Goal: Find specific page/section: Find specific page/section

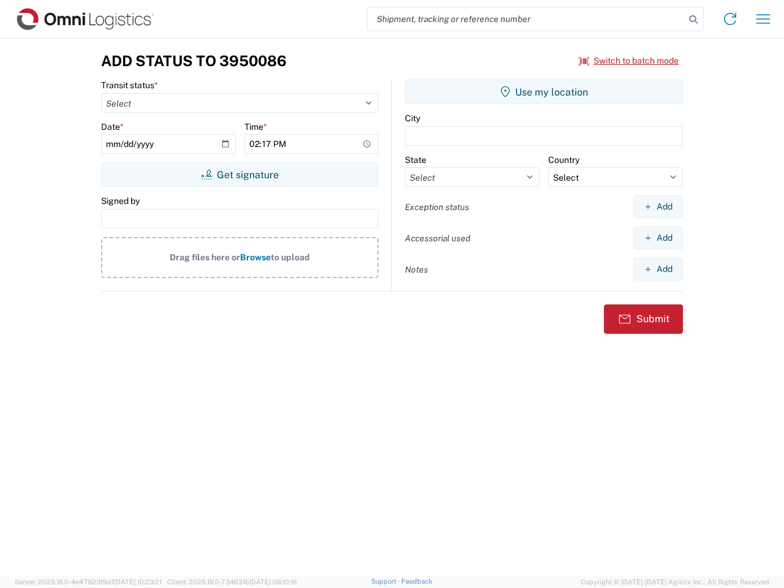
click at [526, 19] on input "search" at bounding box center [526, 18] width 317 height 23
click at [694, 20] on icon at bounding box center [693, 19] width 17 height 17
click at [731, 19] on icon at bounding box center [731, 19] width 20 height 20
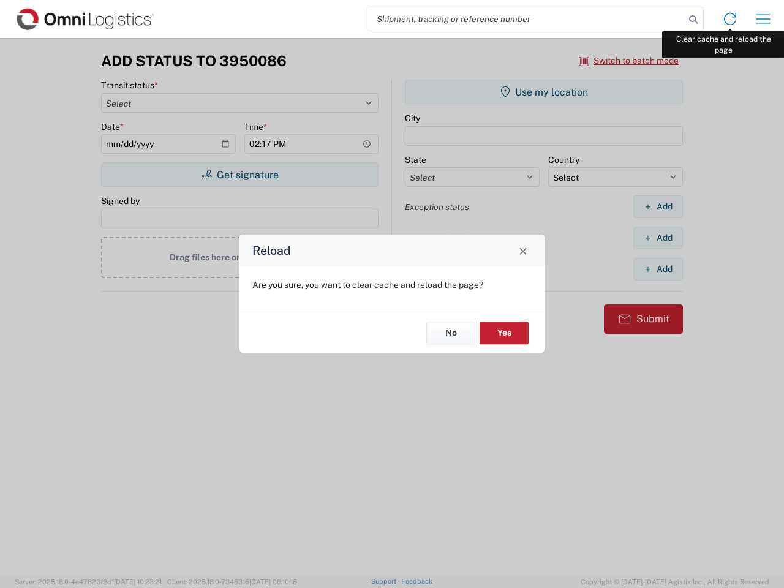
click at [764, 19] on div "Reload Are you sure, you want to clear cache and reload the page? No Yes" at bounding box center [392, 294] width 784 height 588
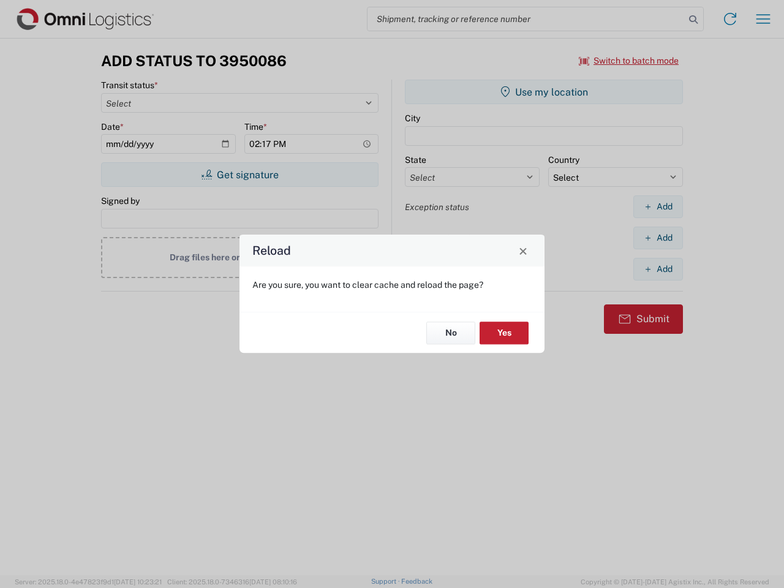
click at [629, 61] on div "Reload Are you sure, you want to clear cache and reload the page? No Yes" at bounding box center [392, 294] width 784 height 588
click at [240, 175] on div "Reload Are you sure, you want to clear cache and reload the page? No Yes" at bounding box center [392, 294] width 784 height 588
click at [544, 92] on div "Reload Are you sure, you want to clear cache and reload the page? No Yes" at bounding box center [392, 294] width 784 height 588
click at [658, 207] on div "Reload Are you sure, you want to clear cache and reload the page? No Yes" at bounding box center [392, 294] width 784 height 588
click at [658, 238] on div "Reload Are you sure, you want to clear cache and reload the page? No Yes" at bounding box center [392, 294] width 784 height 588
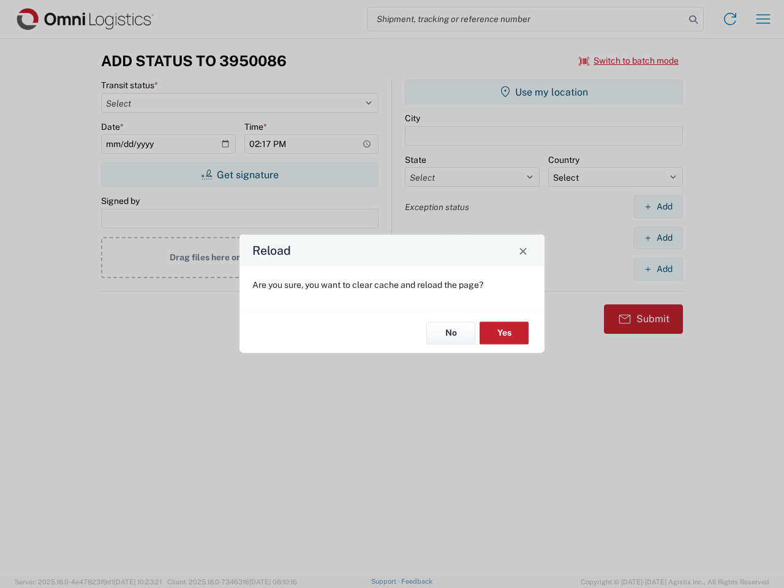
click at [658, 269] on div "Reload Are you sure, you want to clear cache and reload the page? No Yes" at bounding box center [392, 294] width 784 height 588
